Goal: Find contact information: Find contact information

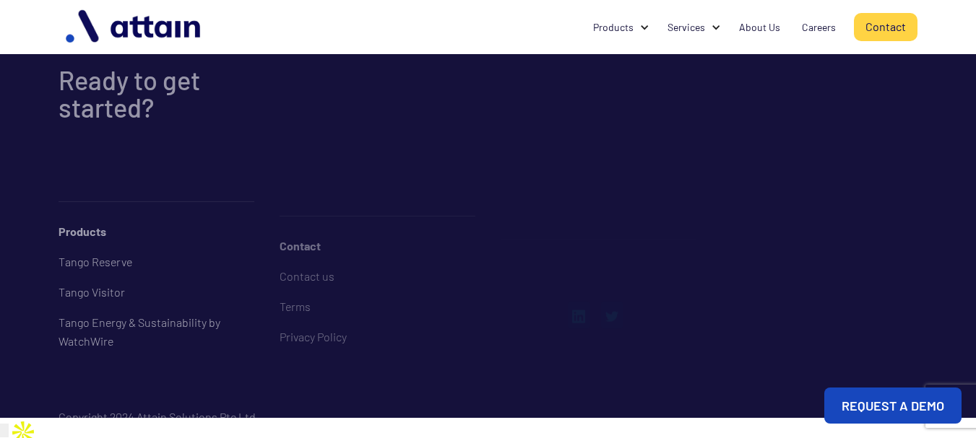
scroll to position [1381, 0]
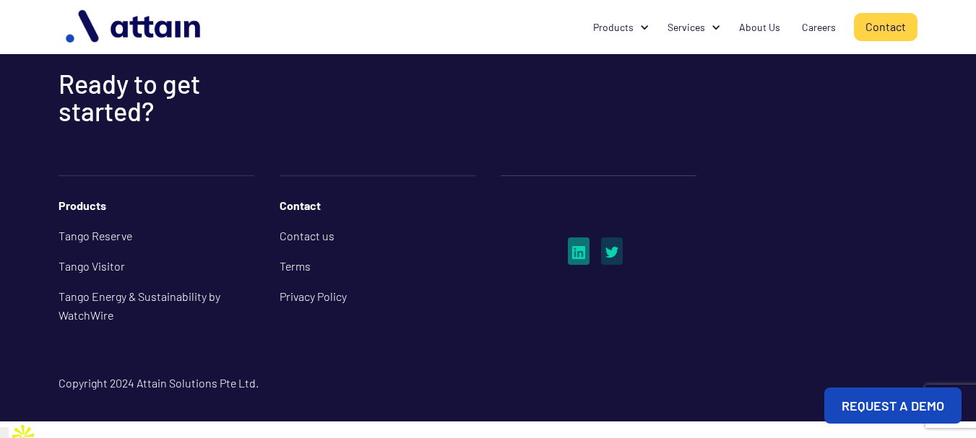
click at [578, 259] on img at bounding box center [578, 252] width 13 height 13
click at [879, 27] on link "Contact" at bounding box center [889, 27] width 64 height 28
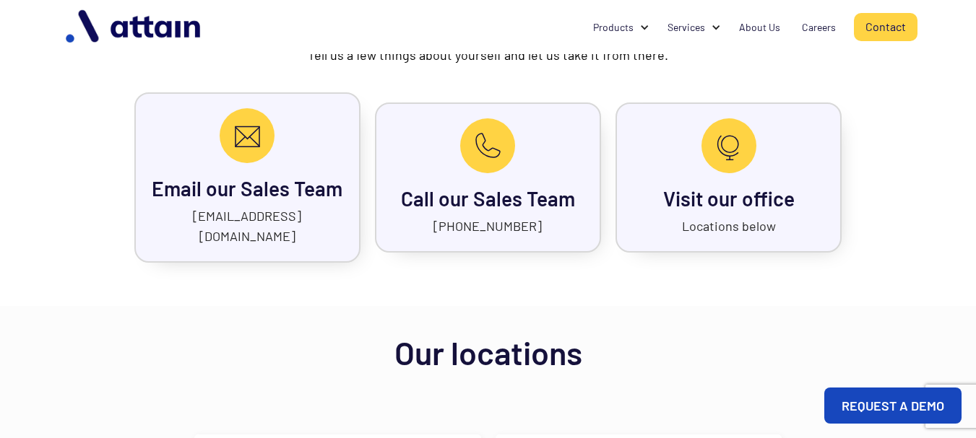
scroll to position [688, 0]
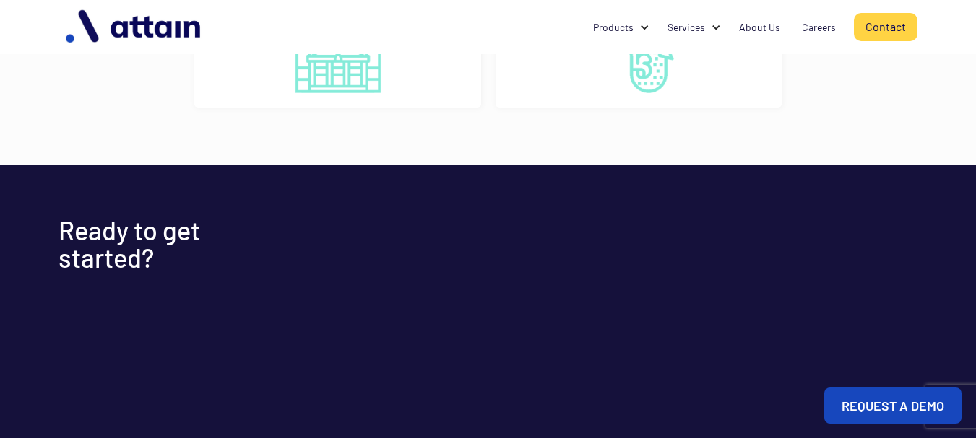
drag, startPoint x: 983, startPoint y: 101, endPoint x: 954, endPoint y: 406, distance: 306.2
